Goal: Transaction & Acquisition: Purchase product/service

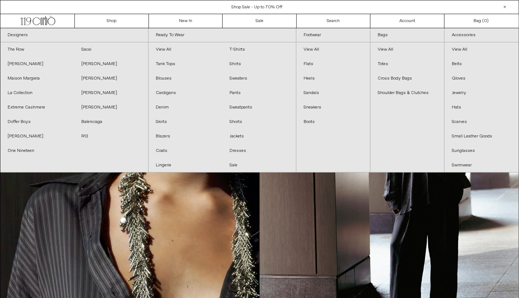
click at [187, 23] on div "Close dialog JOIN OUR MAILING LIST Subscribe to receive 10% off your first purc…" at bounding box center [259, 149] width 519 height 298
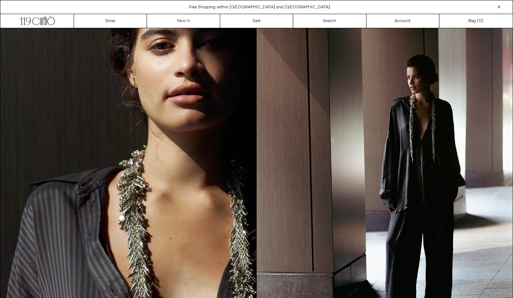
click at [187, 23] on link "New In" at bounding box center [183, 21] width 73 height 14
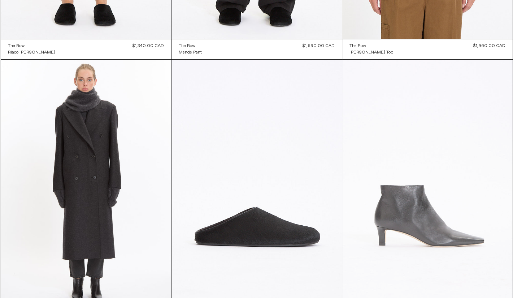
scroll to position [842, 0]
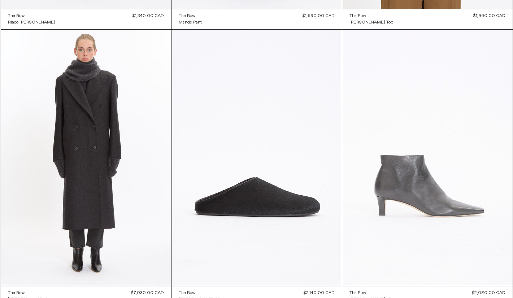
click at [440, 192] on at bounding box center [427, 158] width 170 height 256
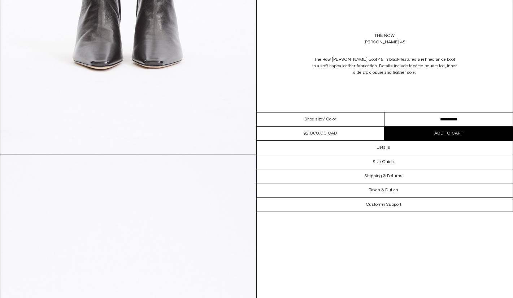
scroll to position [481, 0]
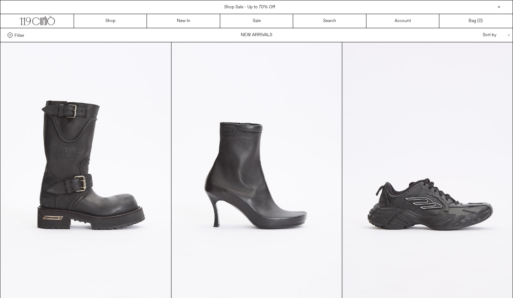
scroll to position [842, 0]
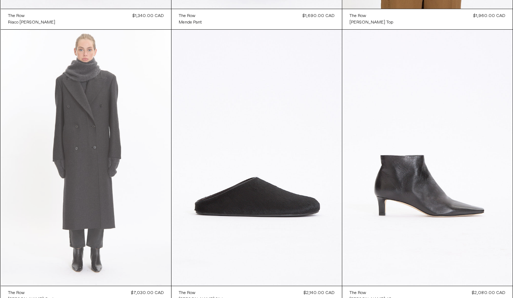
click at [87, 198] on at bounding box center [86, 158] width 170 height 256
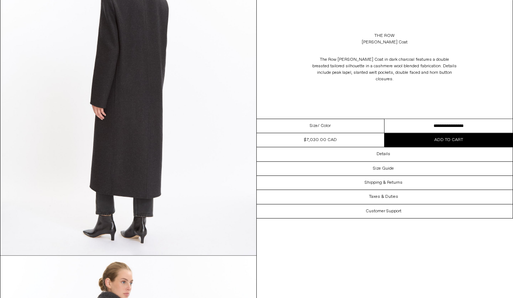
scroll to position [1083, 0]
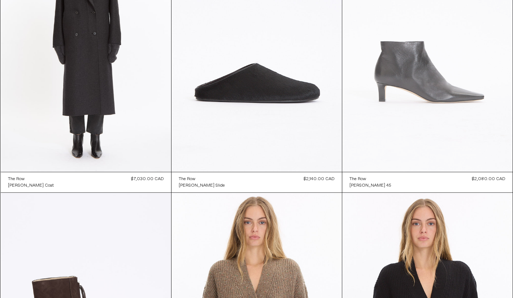
scroll to position [963, 0]
